Goal: Task Accomplishment & Management: Use online tool/utility

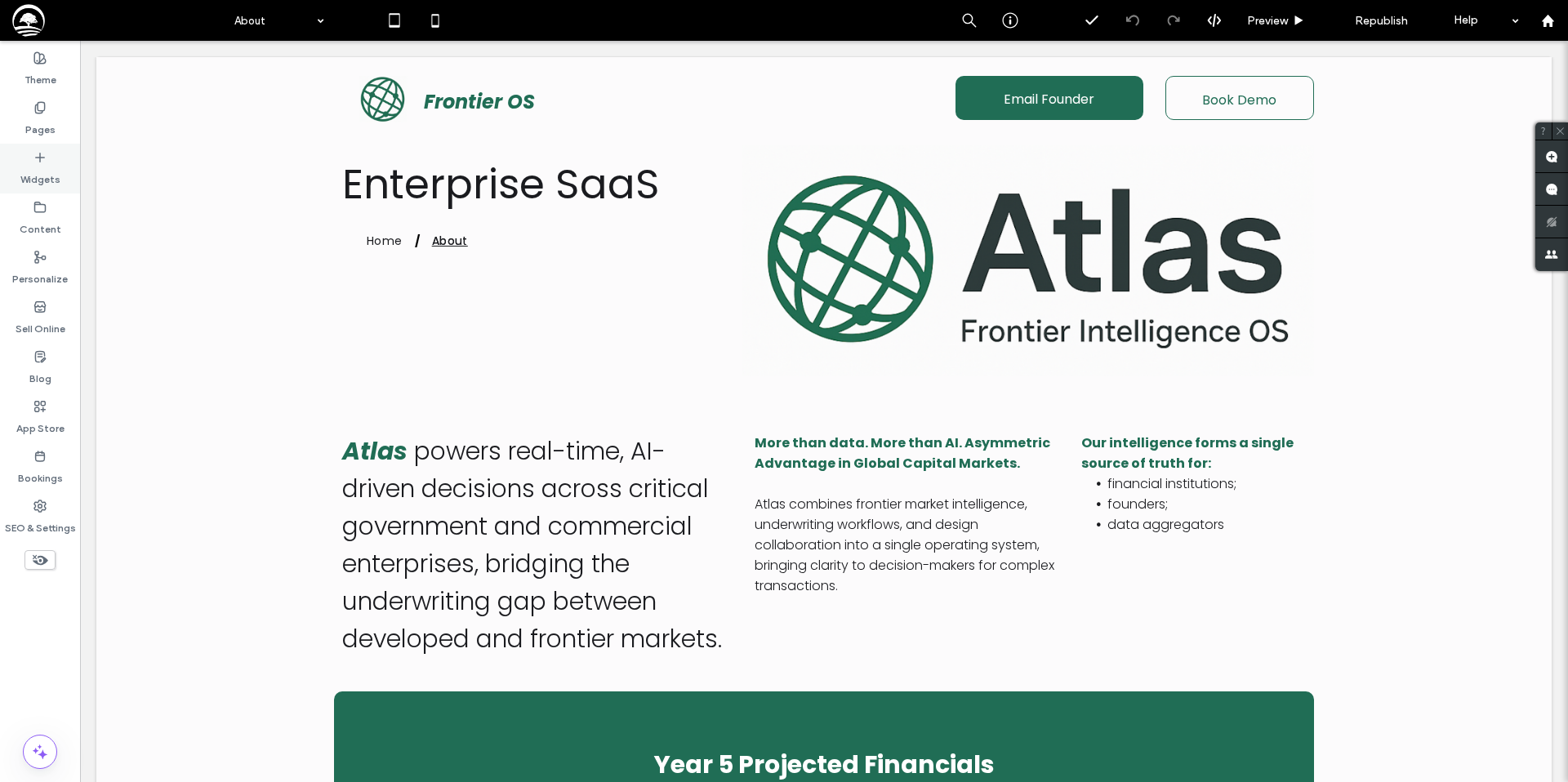
drag, startPoint x: 52, startPoint y: 162, endPoint x: 67, endPoint y: 165, distance: 15.3
click at [52, 164] on div "Widgets" at bounding box center [40, 168] width 80 height 50
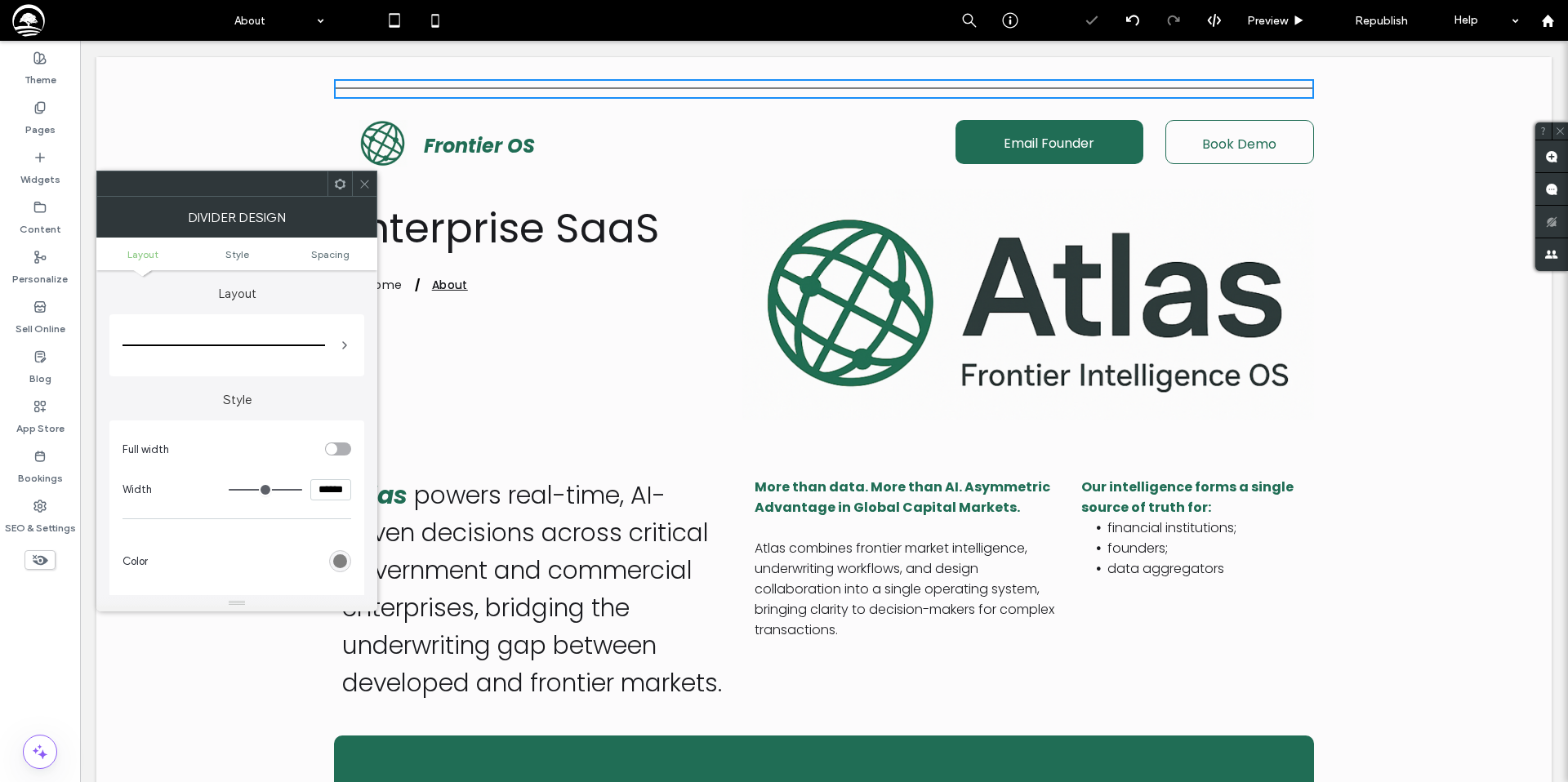
click at [345, 449] on div "toggle" at bounding box center [337, 449] width 26 height 13
click at [342, 447] on div "toggle" at bounding box center [345, 449] width 12 height 12
click at [358, 184] on icon at bounding box center [364, 184] width 12 height 12
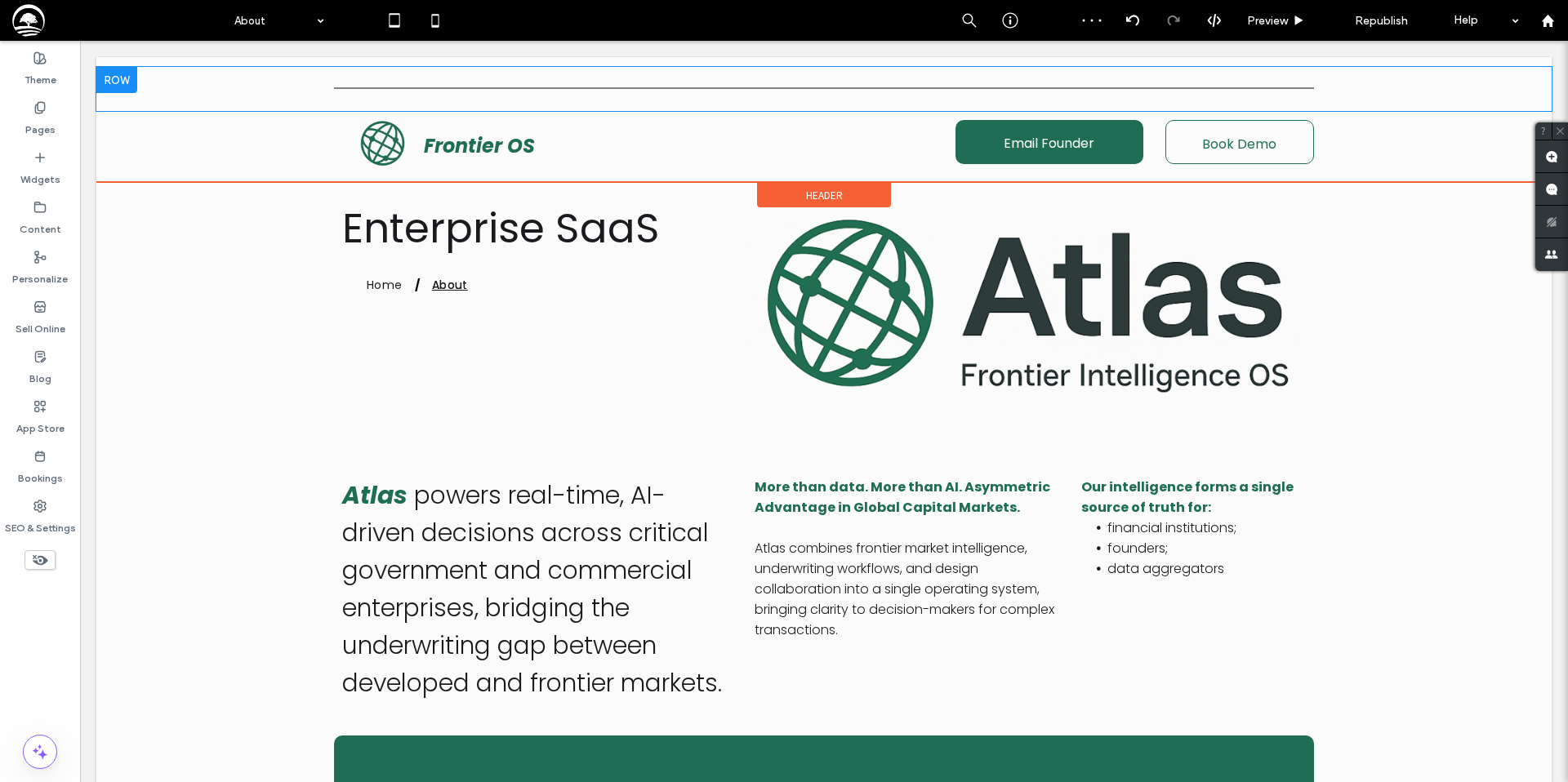
click at [105, 75] on div at bounding box center [116, 80] width 41 height 26
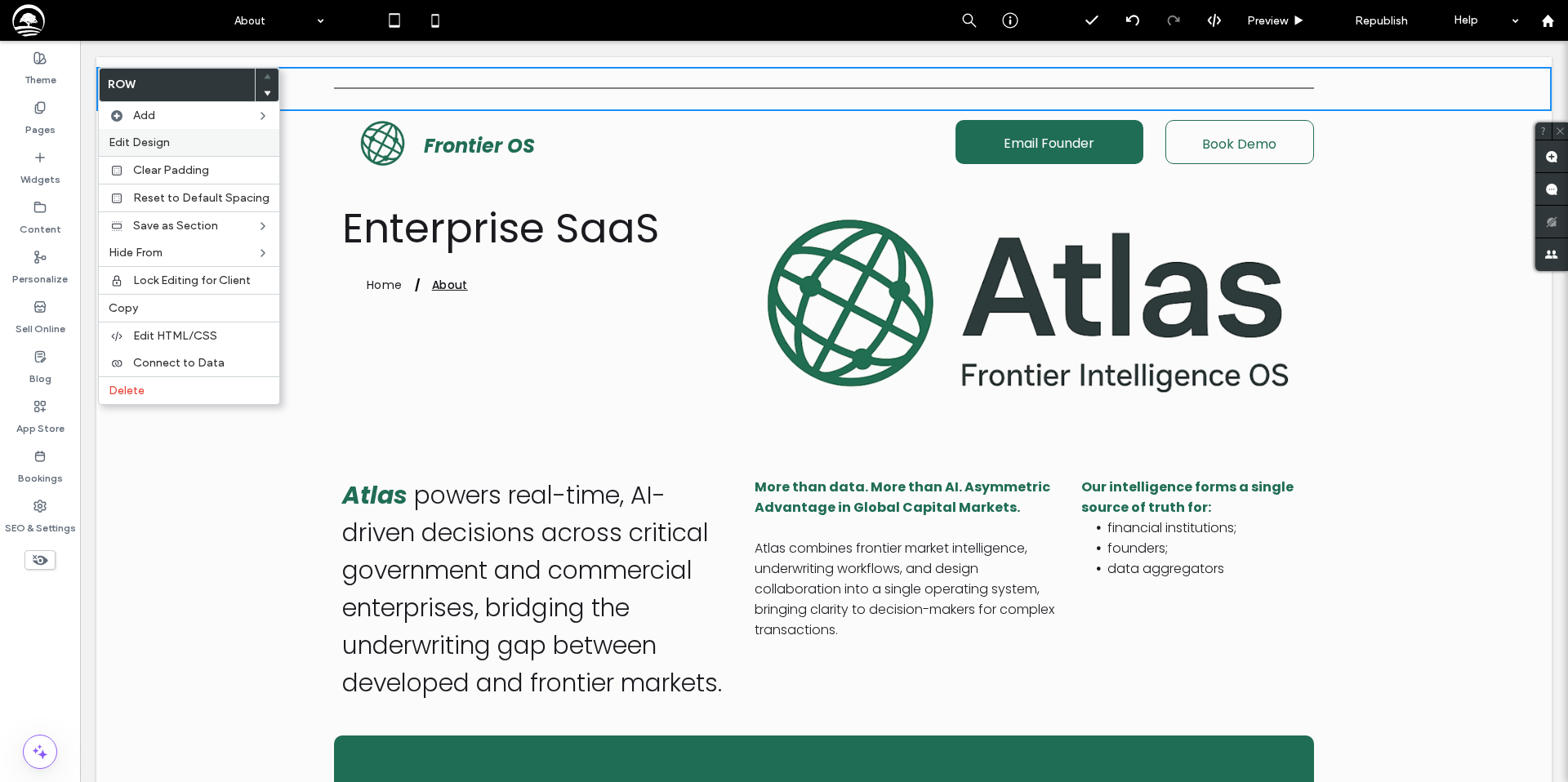
click at [133, 134] on div "Edit Design" at bounding box center [189, 143] width 181 height 27
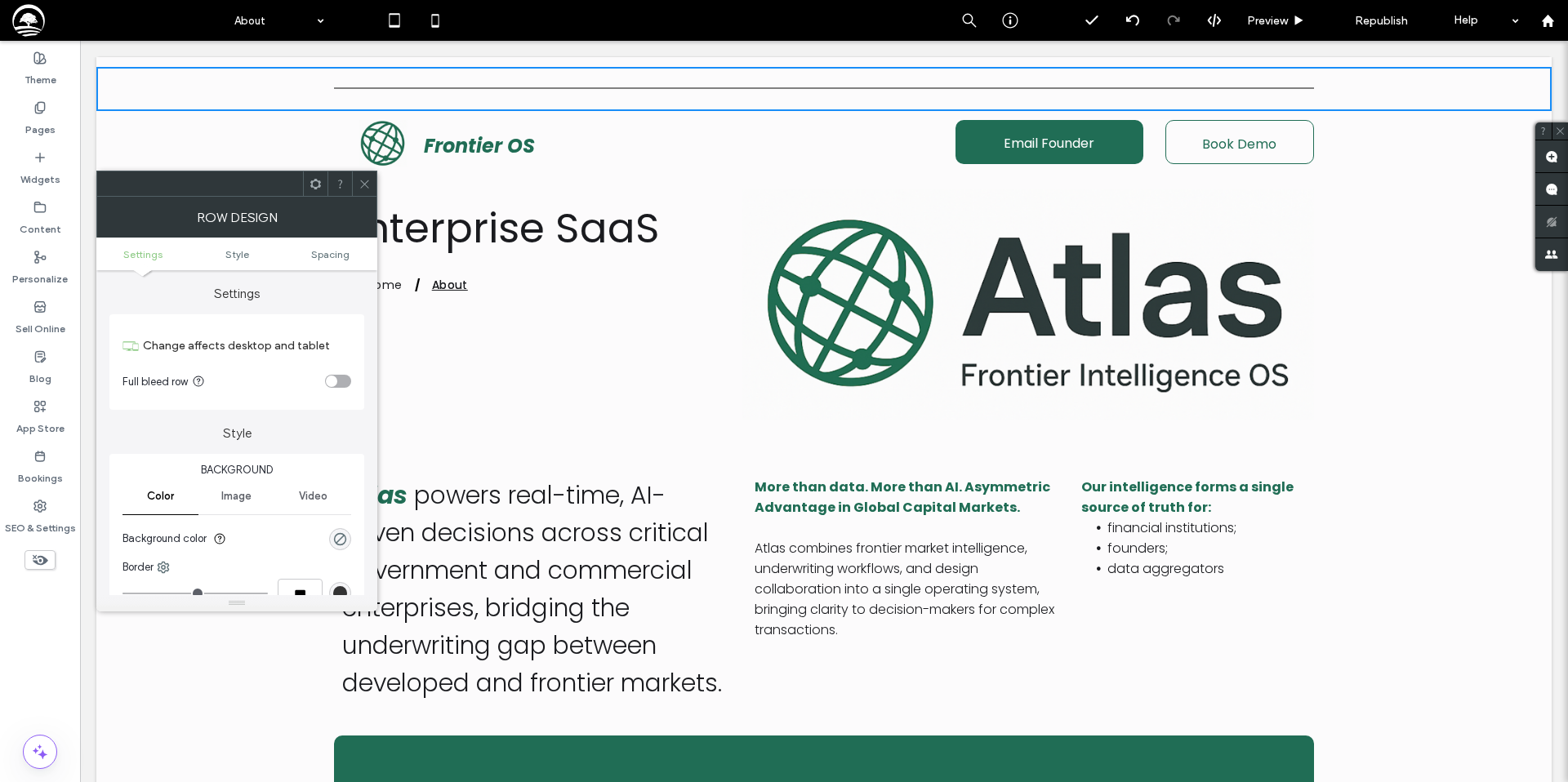
click at [338, 381] on div "toggle" at bounding box center [337, 381] width 26 height 13
click at [364, 181] on icon at bounding box center [364, 184] width 12 height 12
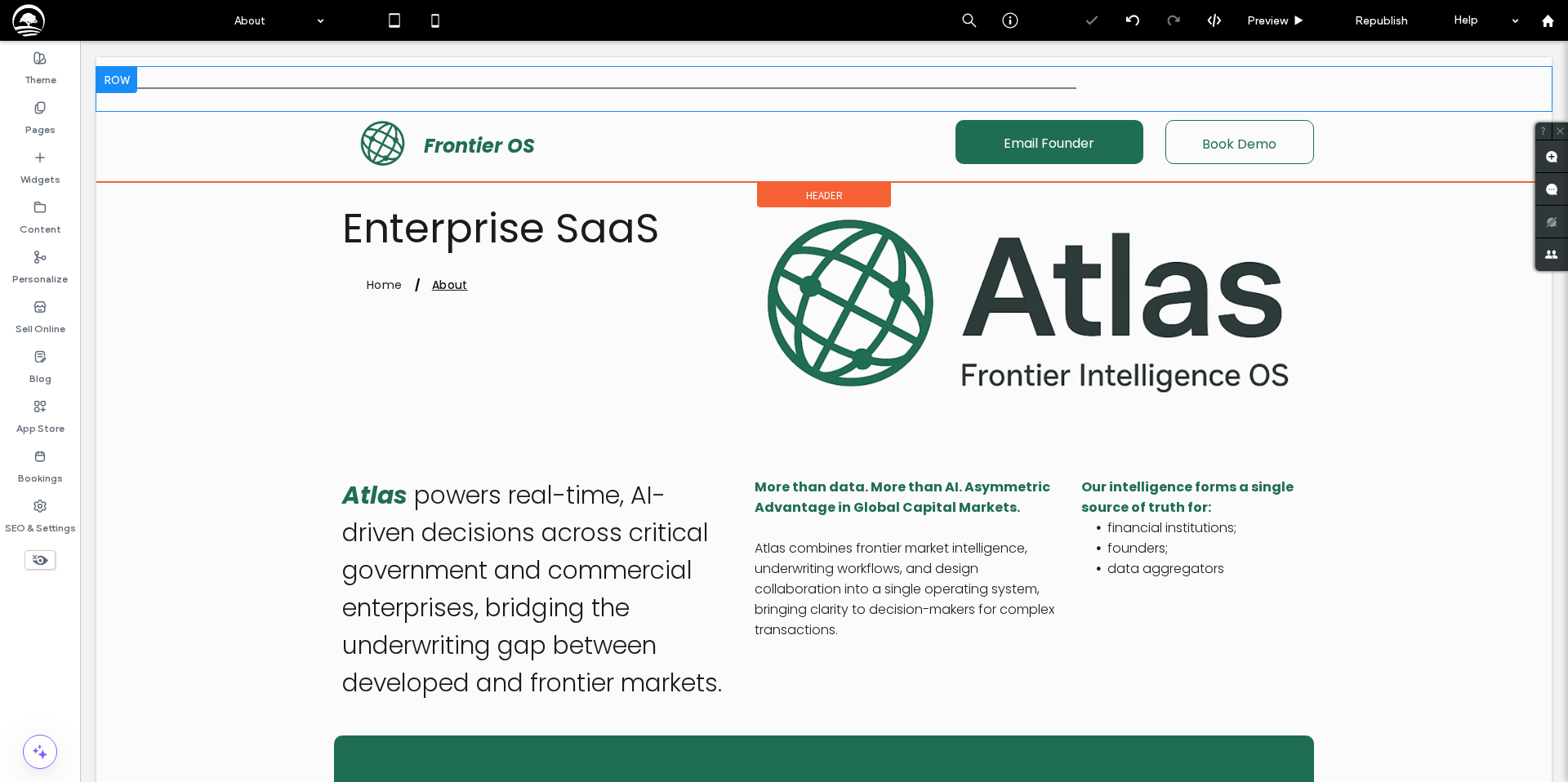
click at [116, 76] on div at bounding box center [116, 80] width 41 height 26
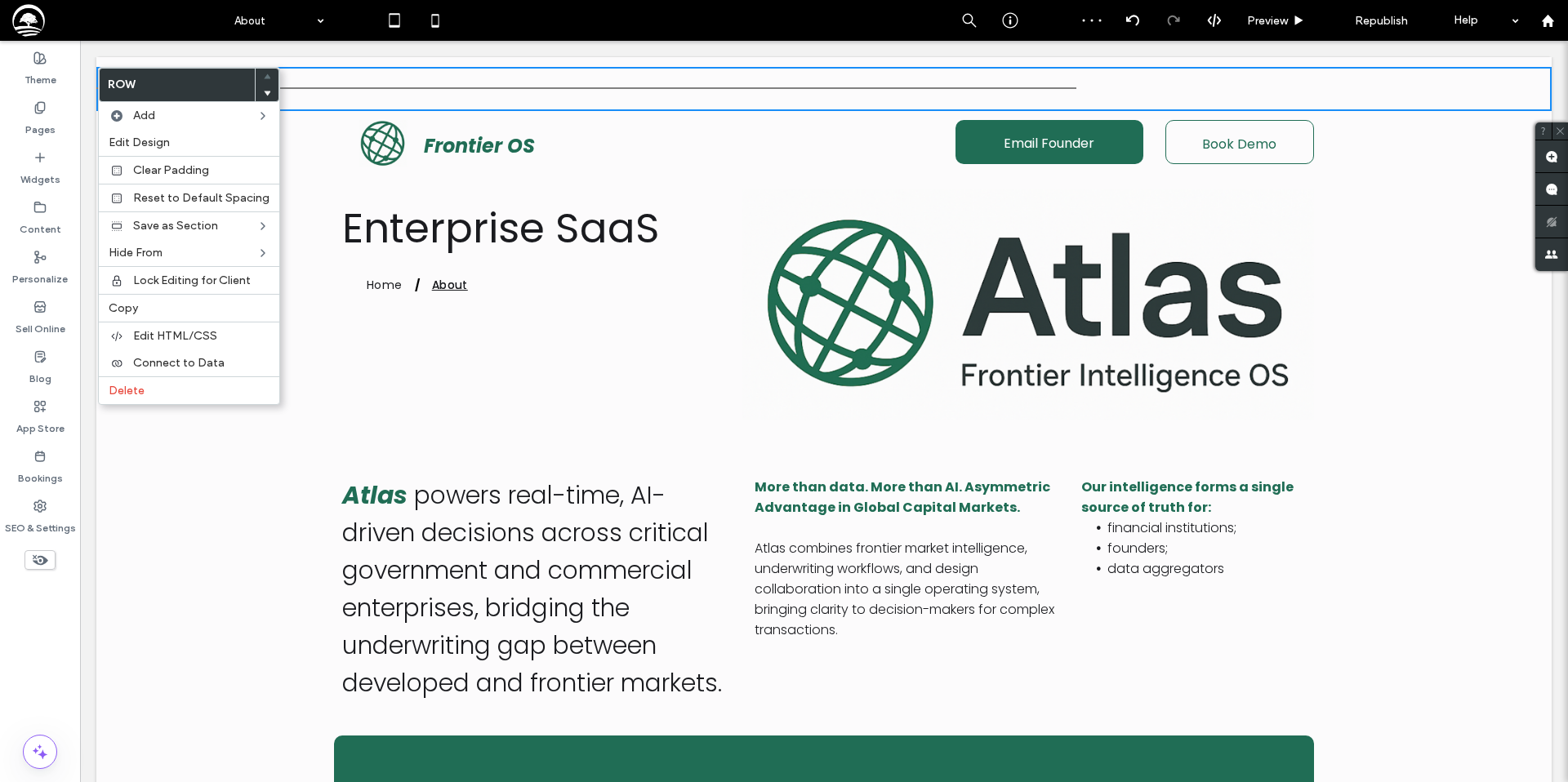
click at [264, 92] on use at bounding box center [267, 93] width 7 height 5
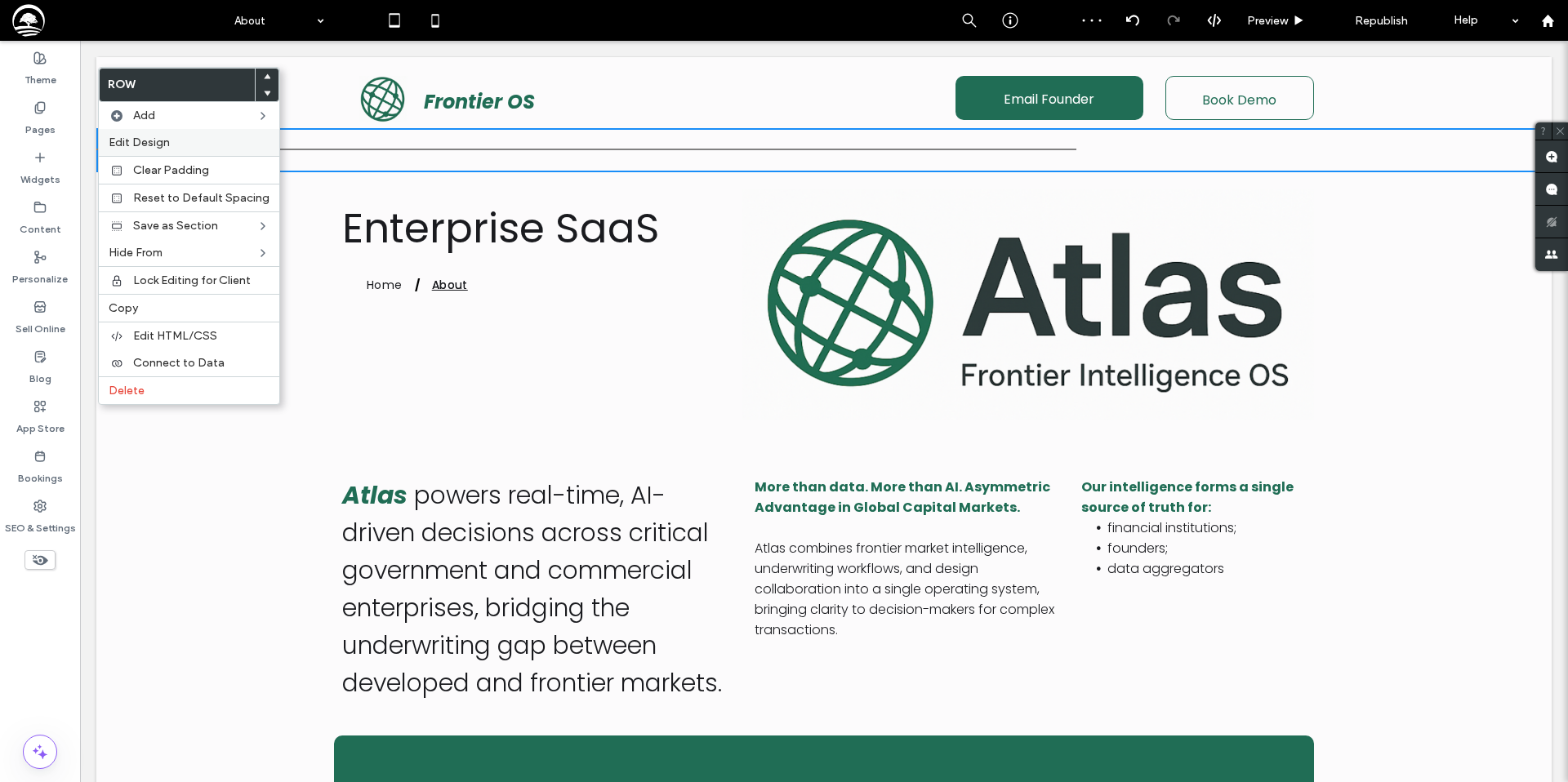
click at [204, 142] on label "Edit Design" at bounding box center [188, 142] width 161 height 14
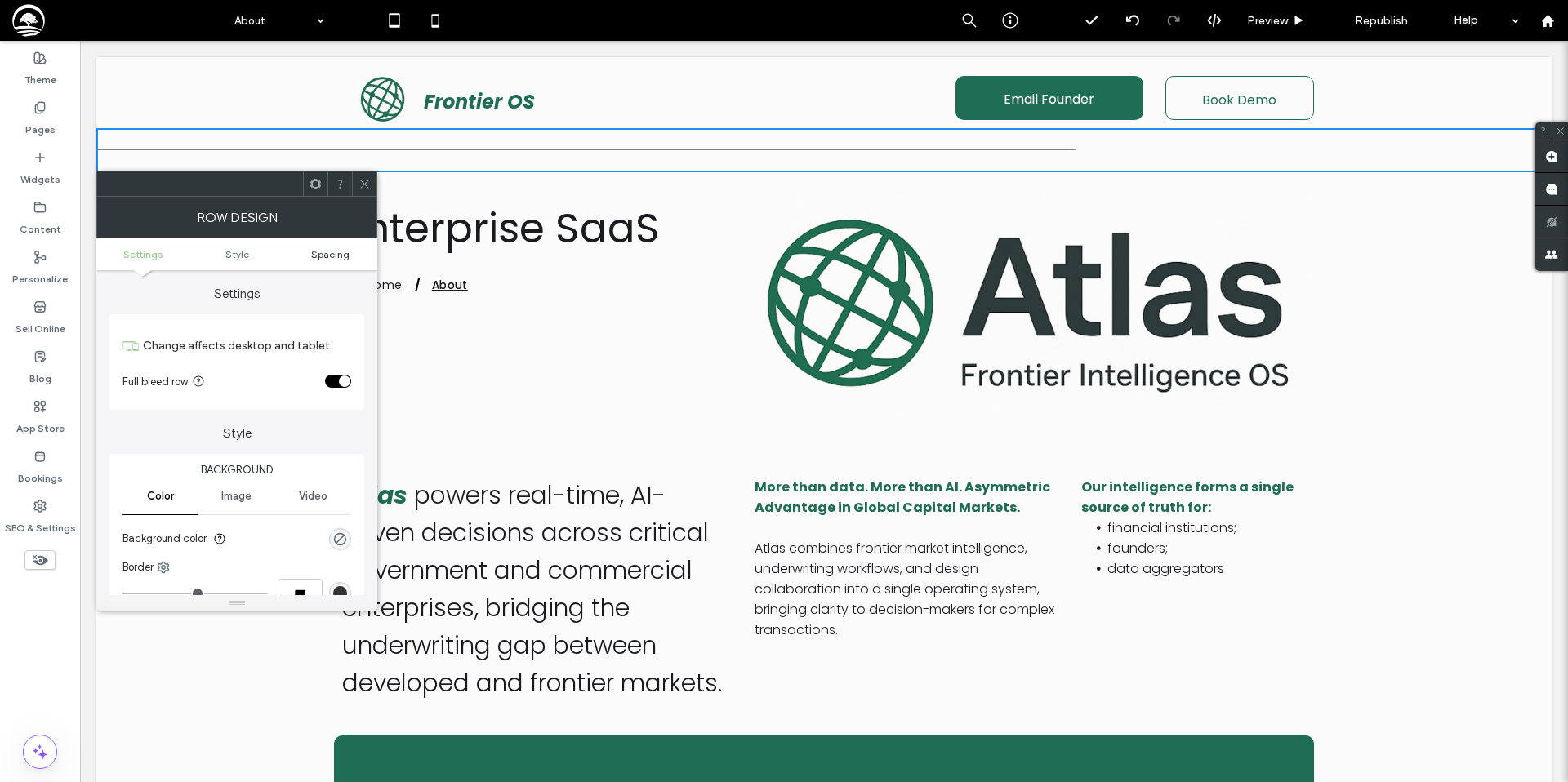
click at [334, 252] on span "Spacing" at bounding box center [330, 254] width 38 height 12
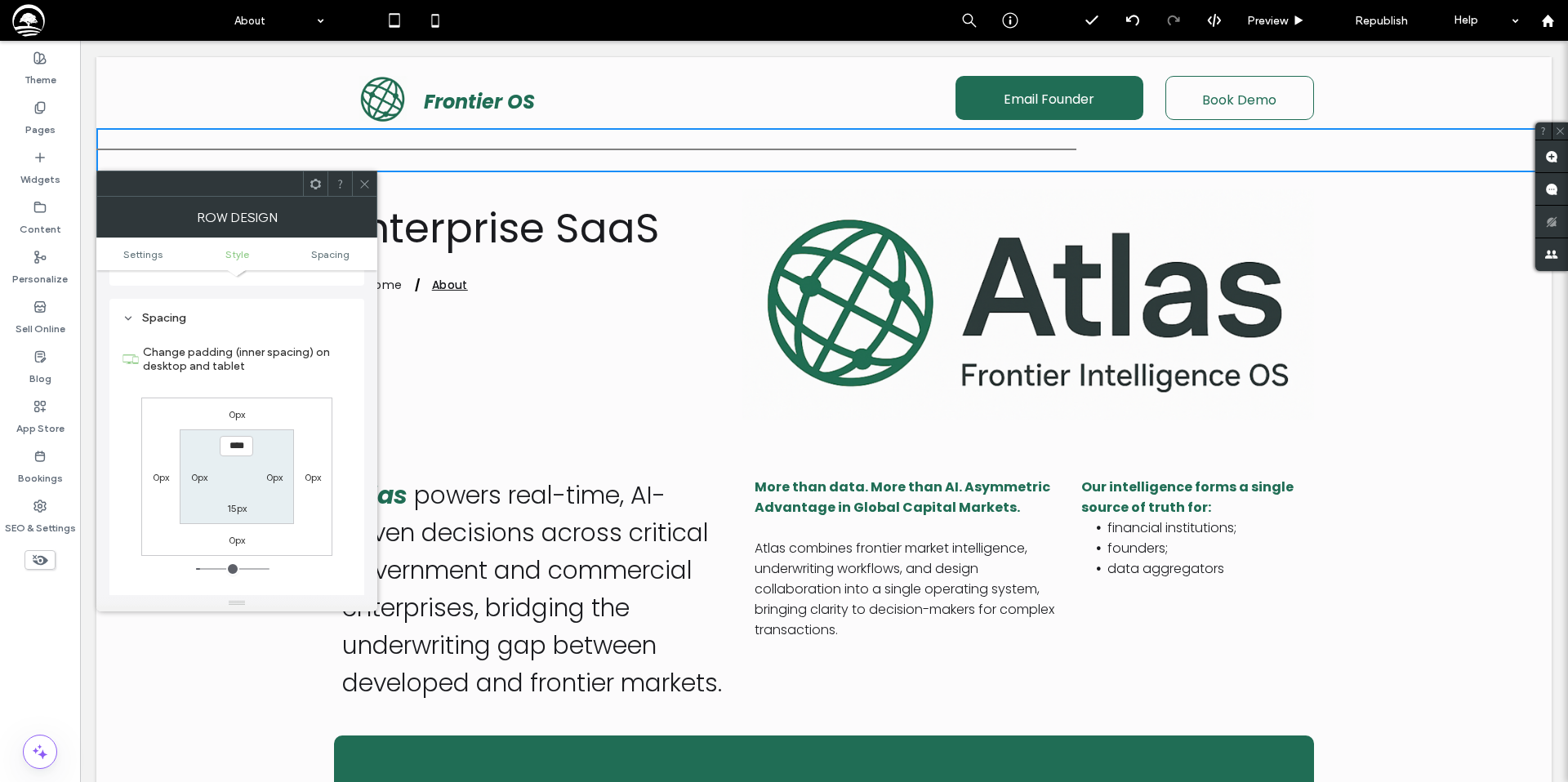
scroll to position [410, 0]
click at [236, 491] on label "15px" at bounding box center [237, 492] width 20 height 12
type input "*"
type input "***"
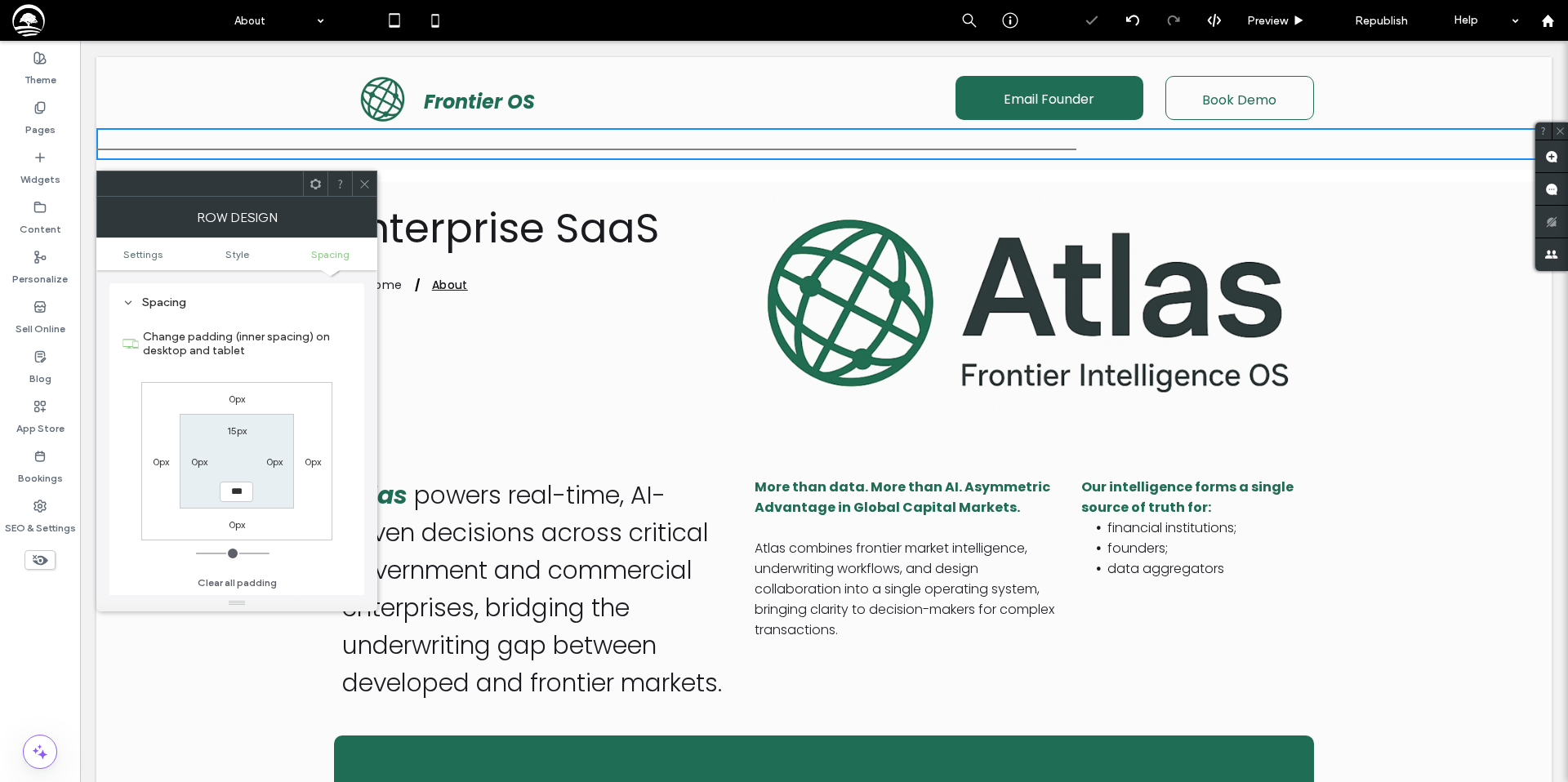
click at [234, 427] on label "15px" at bounding box center [237, 430] width 20 height 12
type input "**"
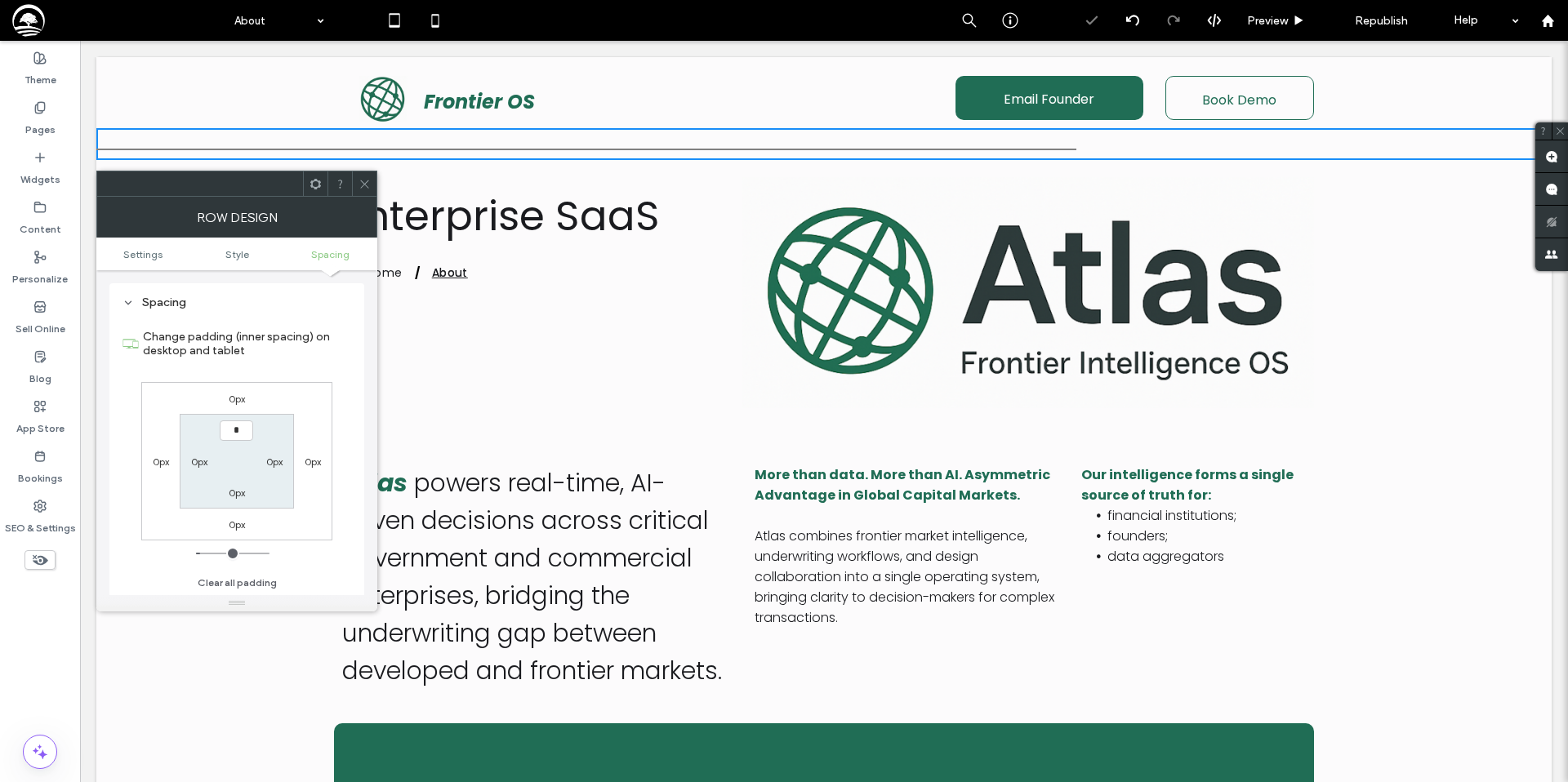
type input "*"
type input "***"
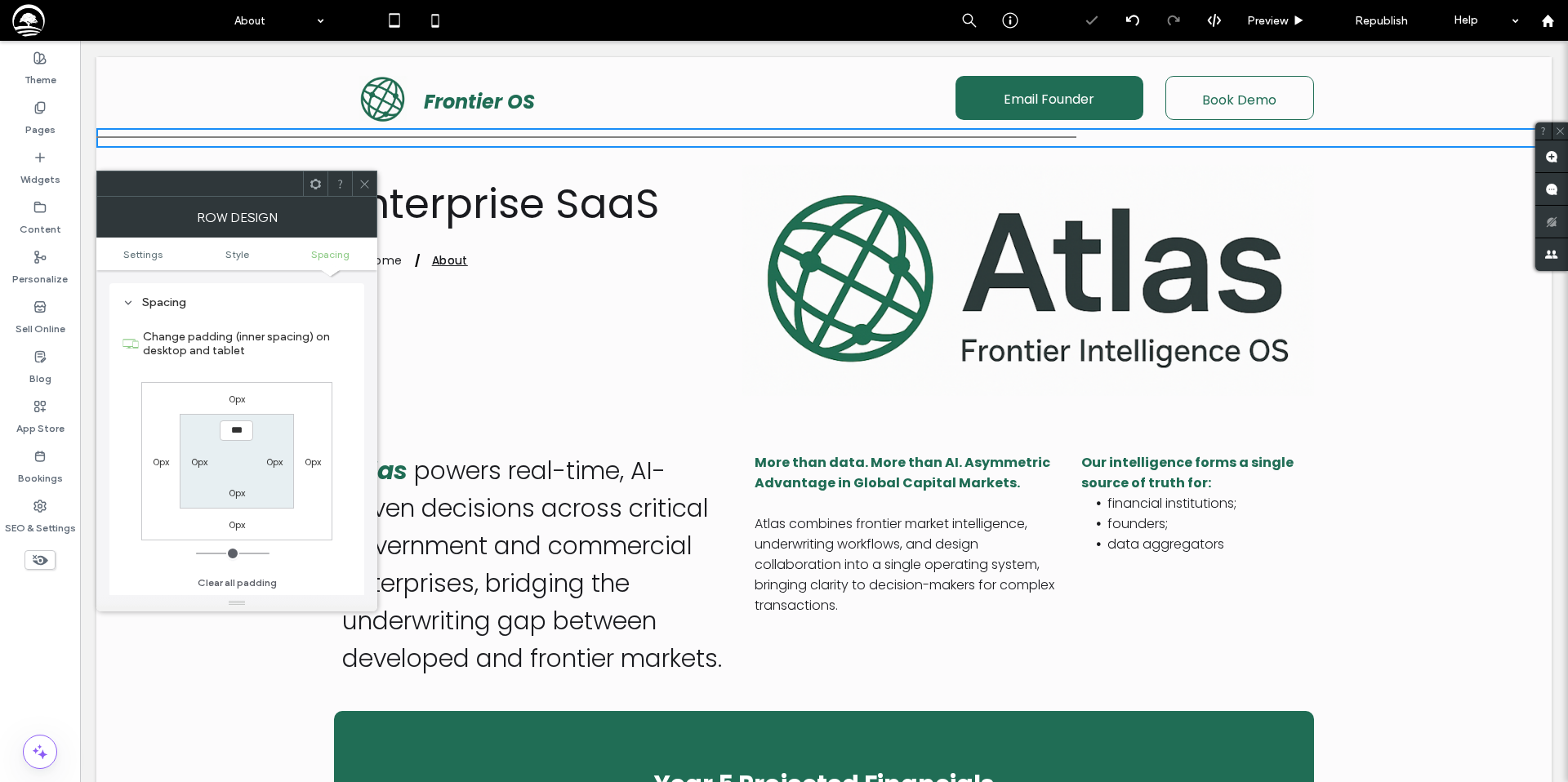
click at [365, 175] on span at bounding box center [364, 184] width 12 height 25
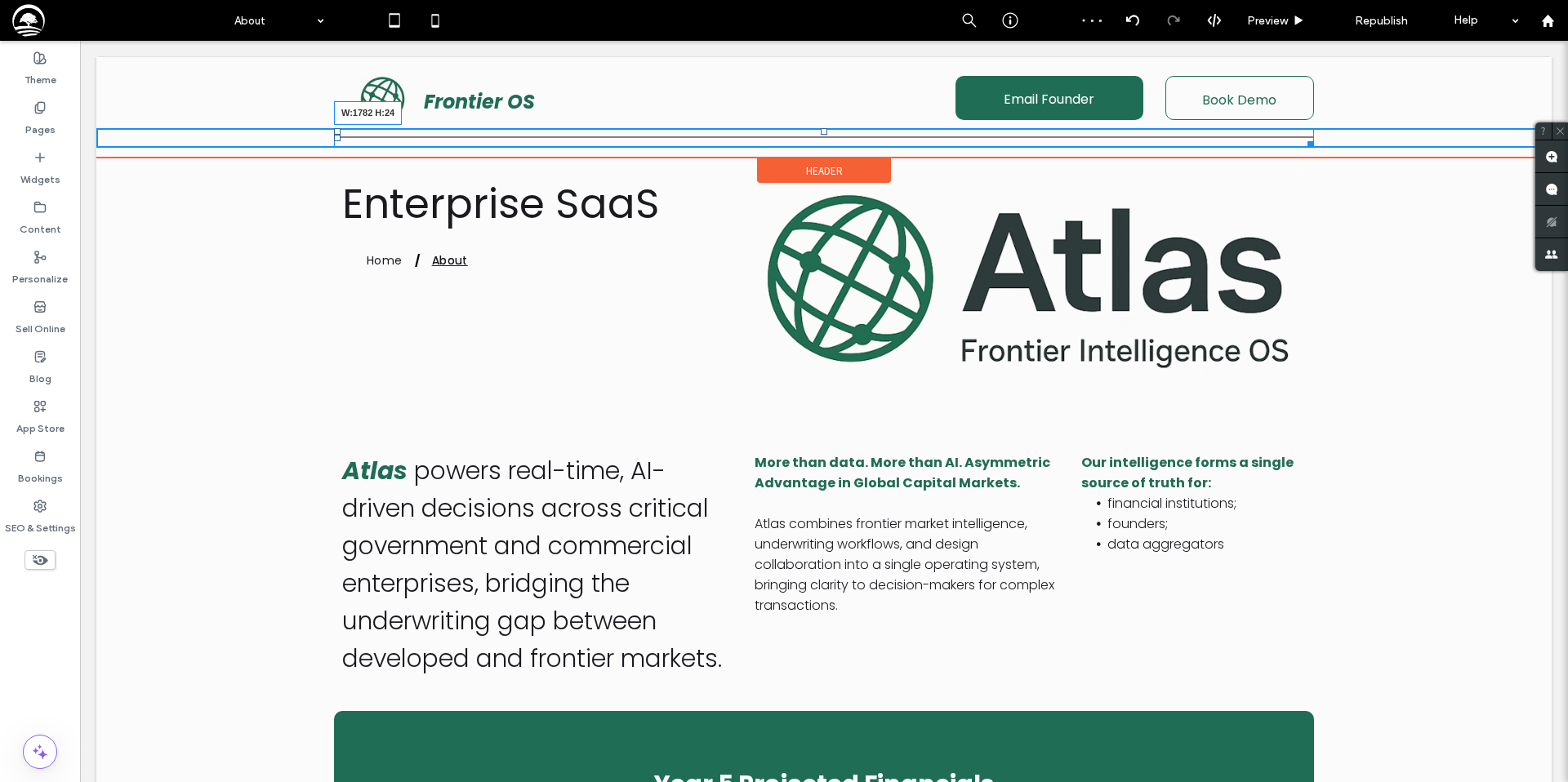
drag, startPoint x: 1074, startPoint y: 140, endPoint x: 1440, endPoint y: 141, distance: 366.0
click at [1313, 141] on div "W:1782 H:24" at bounding box center [824, 138] width 980 height 20
click at [580, 135] on div at bounding box center [824, 138] width 1455 height 20
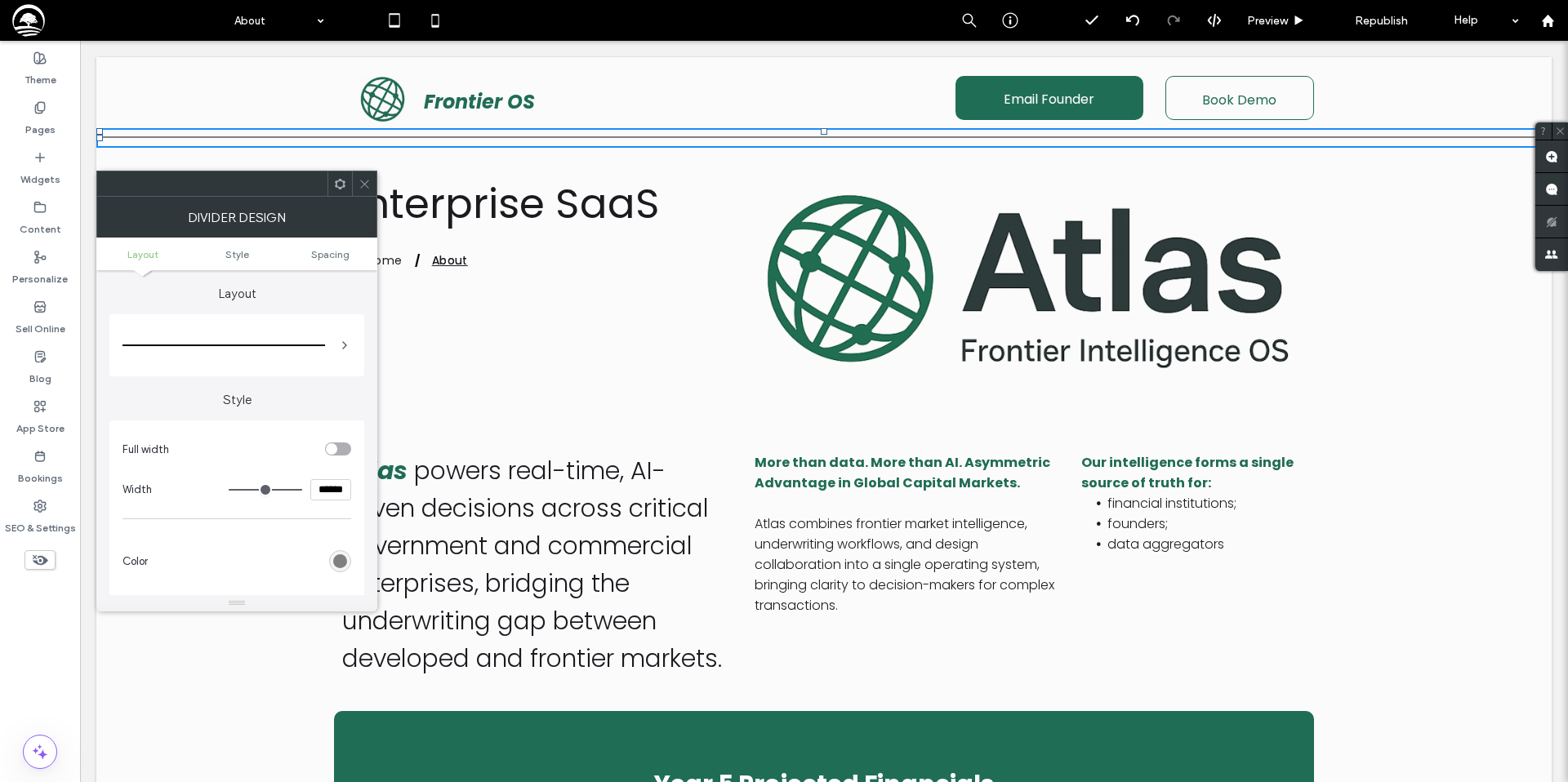
click at [347, 559] on div "rgb(128, 128, 128)" at bounding box center [340, 561] width 22 height 22
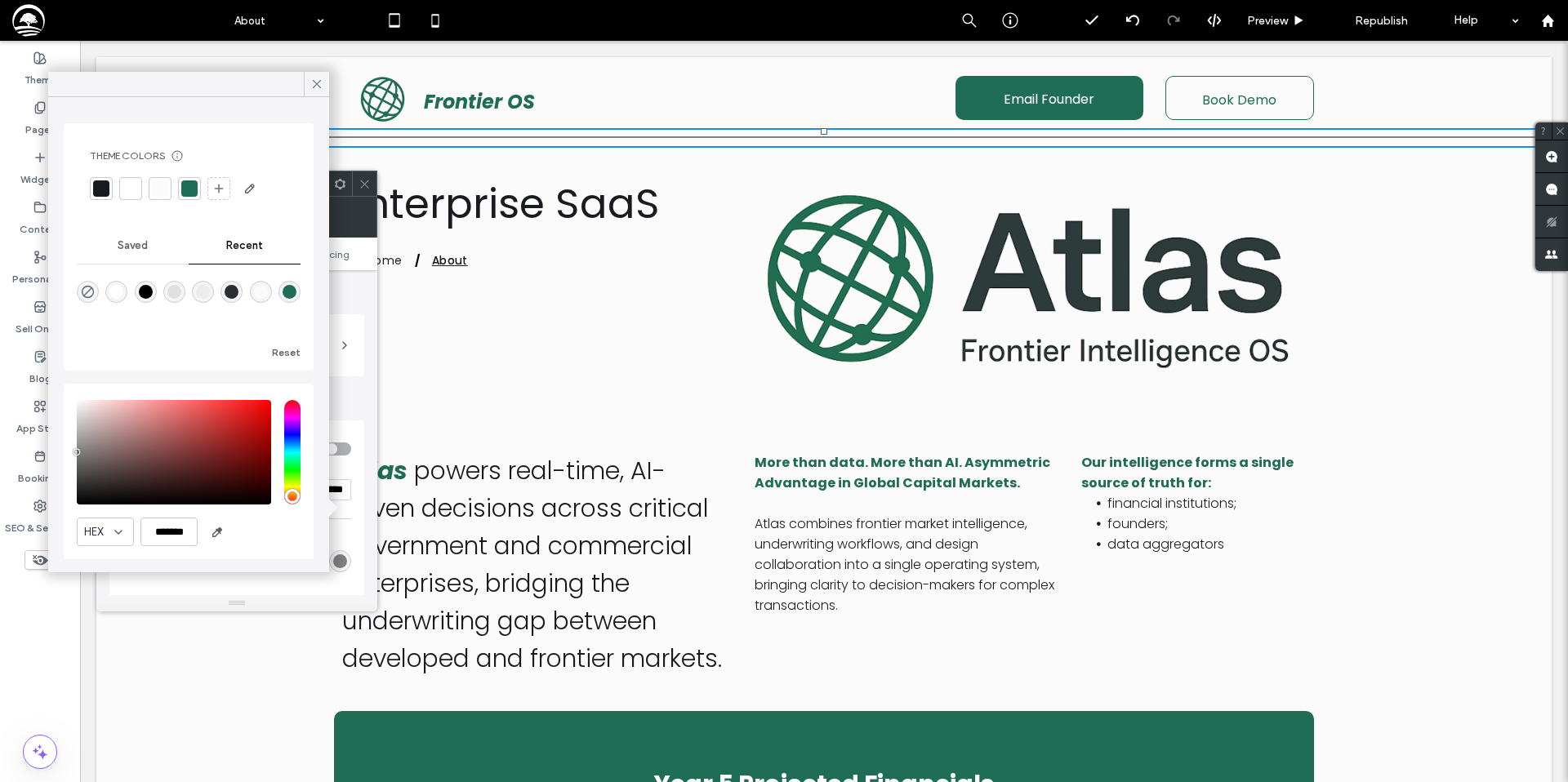
click at [186, 190] on div at bounding box center [189, 189] width 16 height 16
click at [316, 78] on icon at bounding box center [316, 84] width 15 height 15
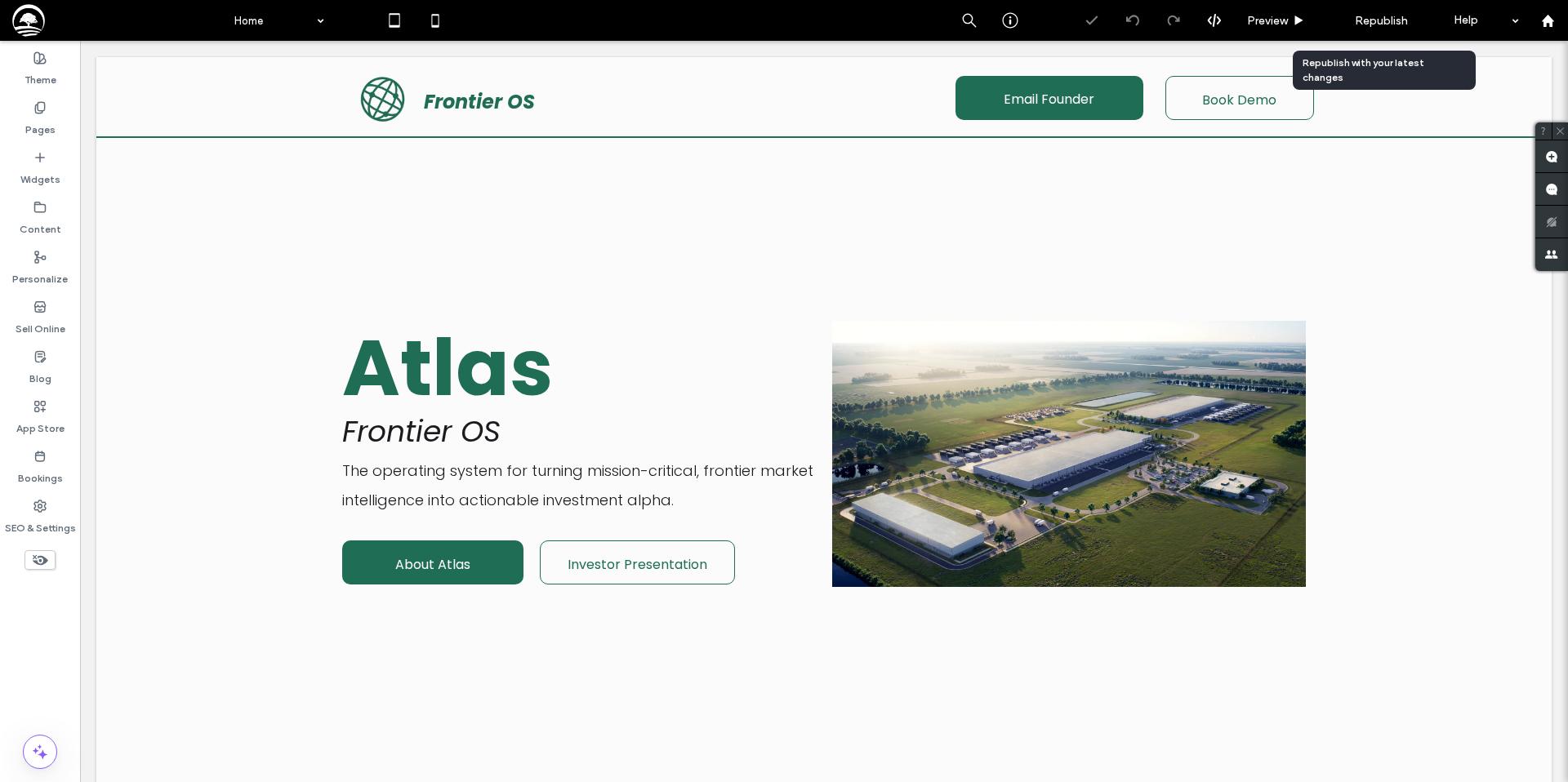
click at [1376, 20] on span "Republish" at bounding box center [1381, 20] width 53 height 14
